Goal: Transaction & Acquisition: Purchase product/service

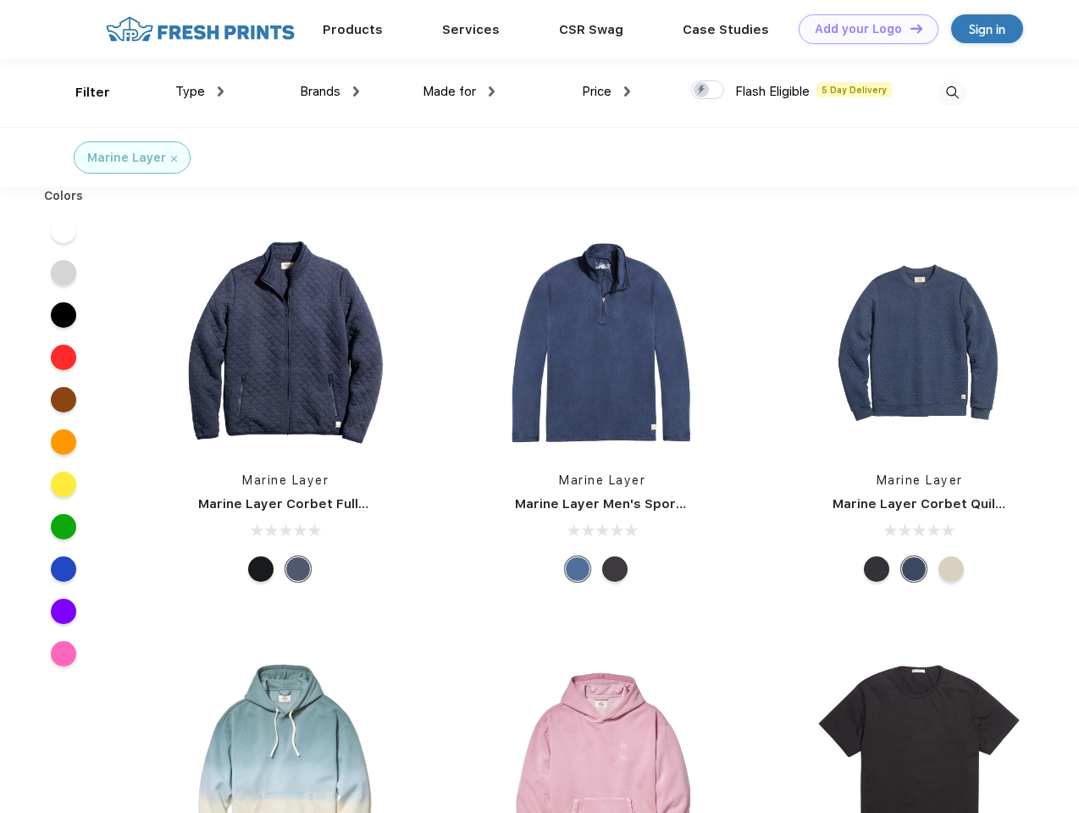
scroll to position [1, 0]
click at [862, 29] on link "Add your Logo Design Tool" at bounding box center [869, 29] width 140 height 30
click at [0, 0] on div "Design Tool" at bounding box center [0, 0] width 0 height 0
click at [909, 28] on link "Add your Logo Design Tool" at bounding box center [869, 29] width 140 height 30
click at [81, 92] on div "Filter" at bounding box center [92, 92] width 35 height 19
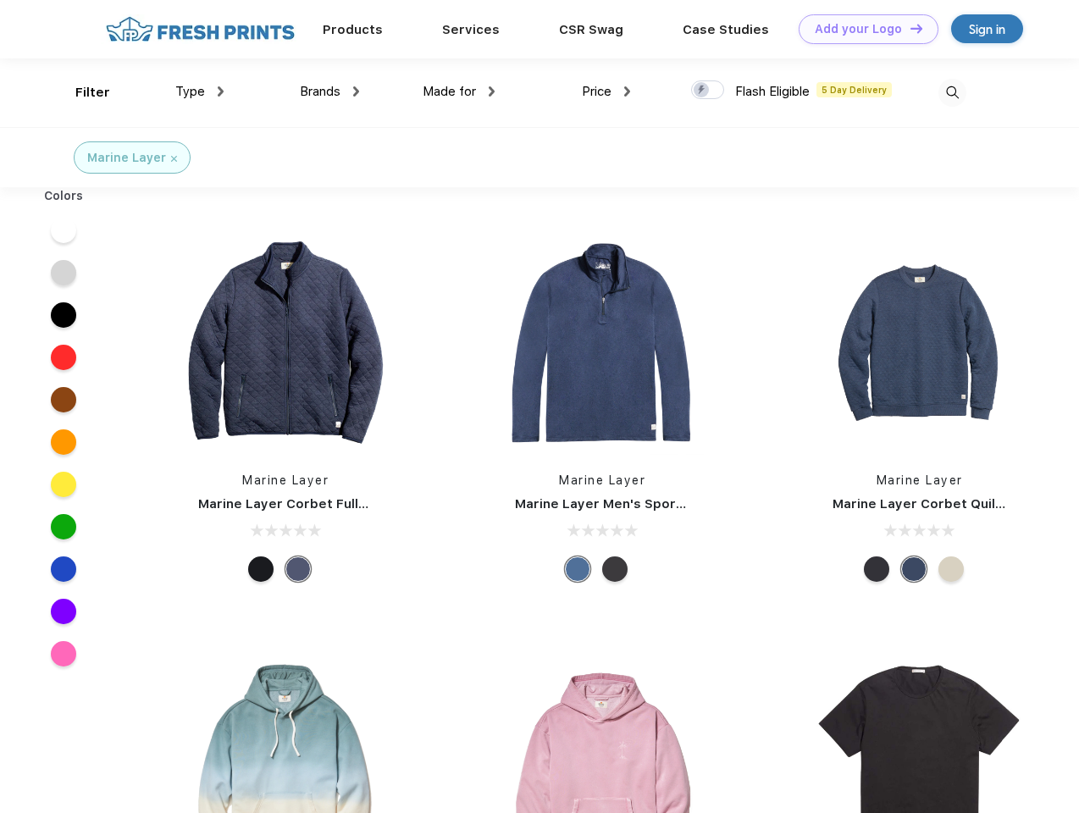
click at [200, 91] on span "Type" at bounding box center [190, 91] width 30 height 15
click at [330, 91] on span "Brands" at bounding box center [320, 91] width 41 height 15
click at [459, 91] on span "Made for" at bounding box center [449, 91] width 53 height 15
click at [607, 91] on span "Price" at bounding box center [597, 91] width 30 height 15
click at [708, 91] on div at bounding box center [707, 89] width 33 height 19
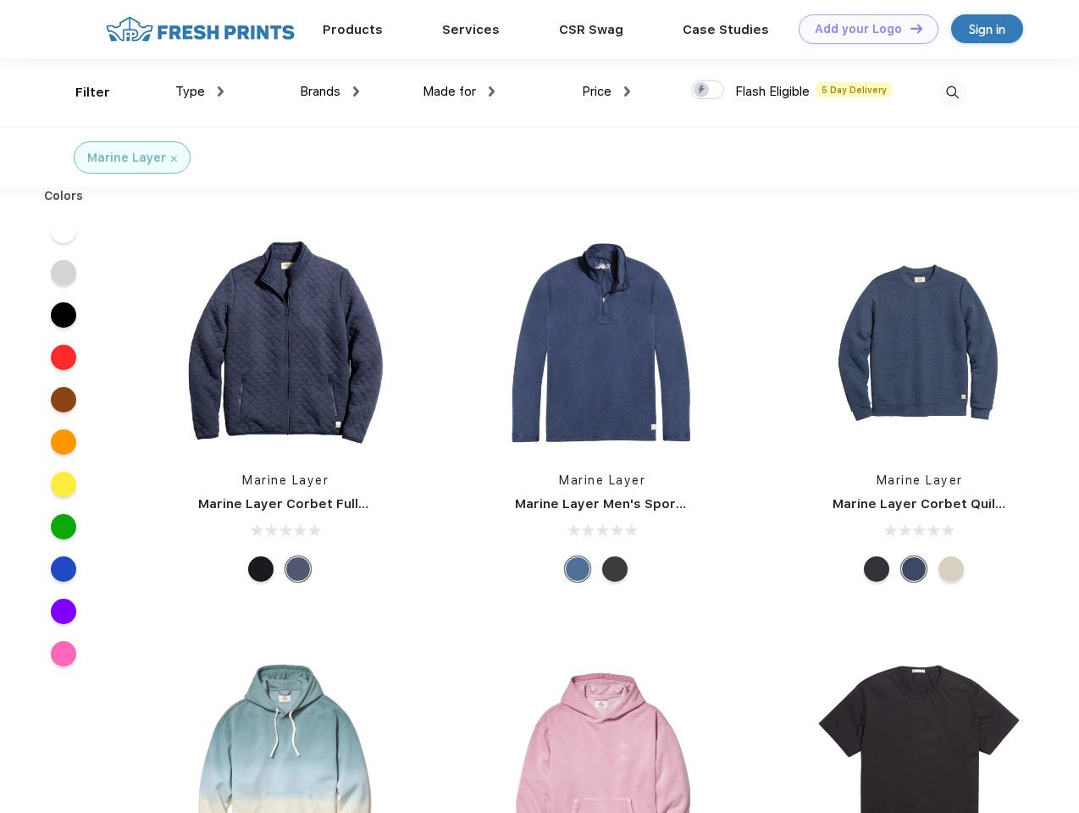
click at [702, 91] on input "checkbox" at bounding box center [696, 85] width 11 height 11
click at [952, 92] on img at bounding box center [953, 93] width 28 height 28
